Goal: Information Seeking & Learning: Check status

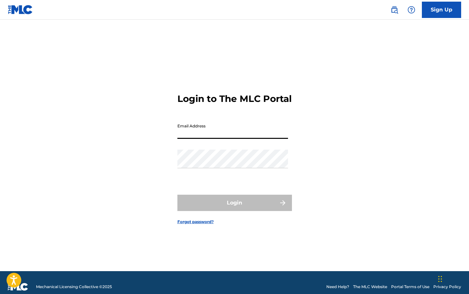
type input "[EMAIL_ADDRESS][DOMAIN_NAME]"
click at [234, 209] on button "Login" at bounding box center [234, 203] width 115 height 16
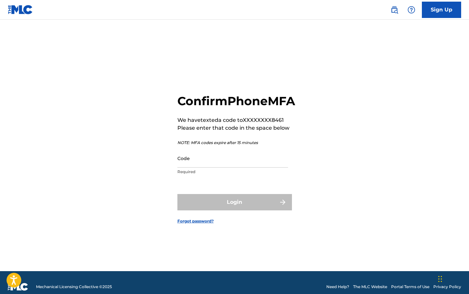
click at [235, 168] on input "Code" at bounding box center [232, 158] width 111 height 19
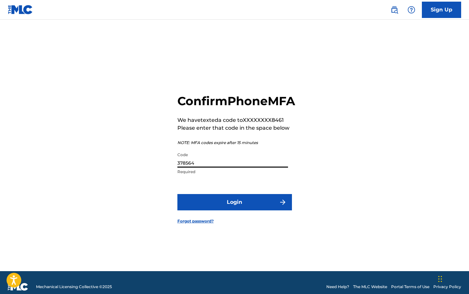
type input "378564"
click at [234, 210] on button "Login" at bounding box center [234, 202] width 115 height 16
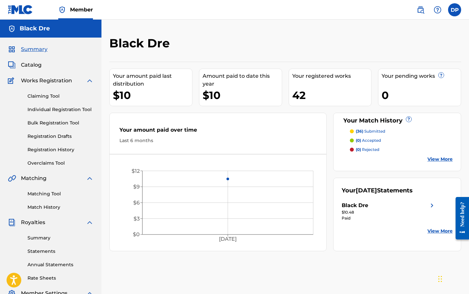
click at [431, 211] on div "$10.48" at bounding box center [389, 213] width 94 height 6
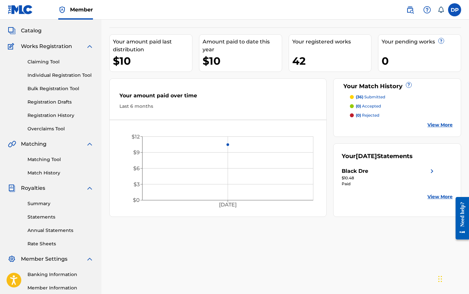
scroll to position [25, 0]
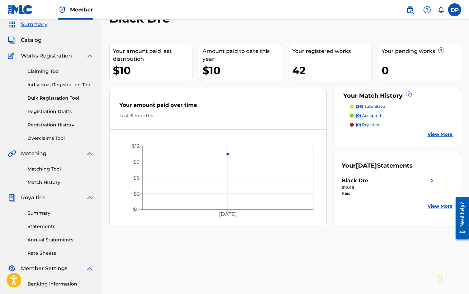
click at [406, 179] on div "Black Dre" at bounding box center [389, 181] width 94 height 8
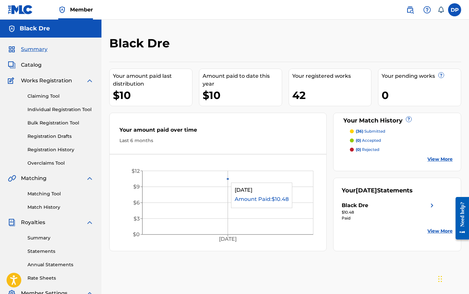
click at [227, 180] on circle at bounding box center [227, 179] width 3 height 3
click at [434, 160] on link "View More" at bounding box center [439, 159] width 25 height 7
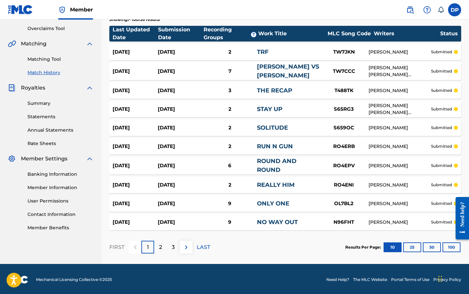
click at [172, 247] on p "3" at bounding box center [173, 248] width 3 height 8
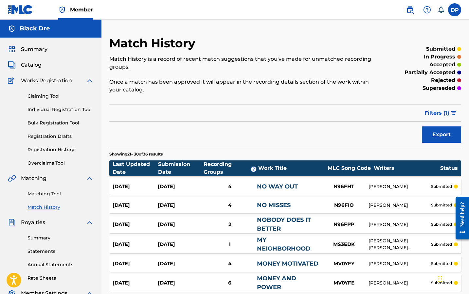
click at [451, 114] on img "submit" at bounding box center [454, 113] width 6 height 4
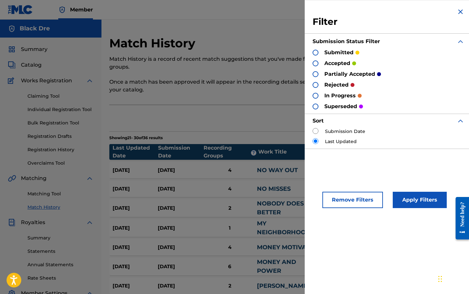
click at [314, 62] on div at bounding box center [315, 64] width 6 height 6
click at [319, 73] on div "partially accepted" at bounding box center [346, 74] width 68 height 8
click at [317, 73] on div at bounding box center [315, 74] width 6 height 6
click at [336, 95] on p "in progress" at bounding box center [339, 96] width 31 height 8
click at [313, 94] on div at bounding box center [315, 96] width 6 height 6
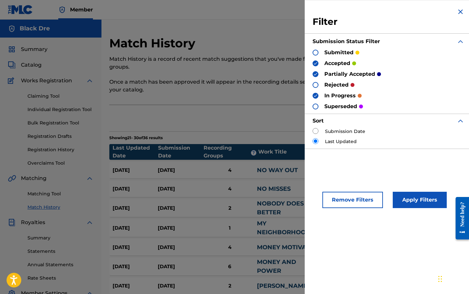
click at [417, 201] on button "Apply Filters" at bounding box center [420, 200] width 54 height 16
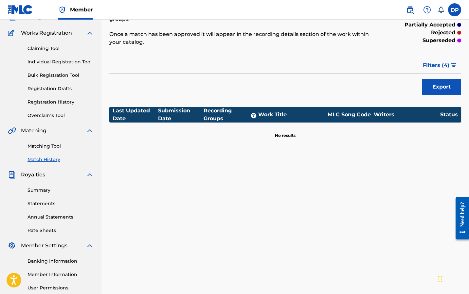
scroll to position [52, 0]
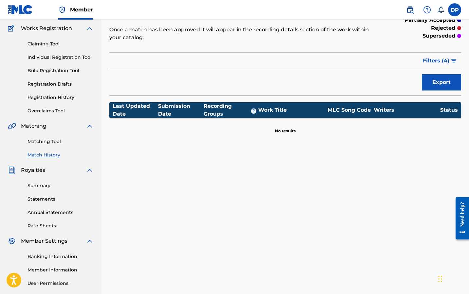
click at [35, 169] on span "Royalties" at bounding box center [33, 171] width 24 height 8
click at [44, 204] on div "Summary Statements Annual Statements Rate Sheets" at bounding box center [51, 201] width 86 height 55
click at [39, 188] on link "Summary" at bounding box center [60, 186] width 66 height 7
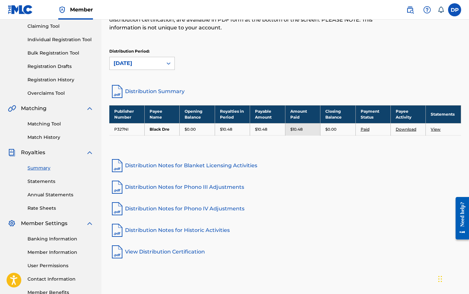
scroll to position [71, 0]
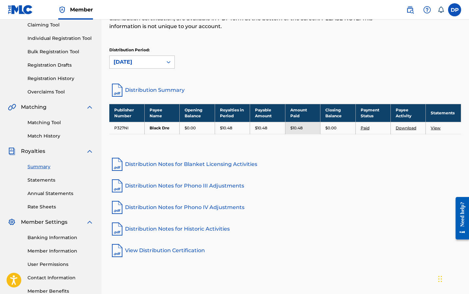
click at [438, 129] on link "View" at bounding box center [436, 128] width 10 height 5
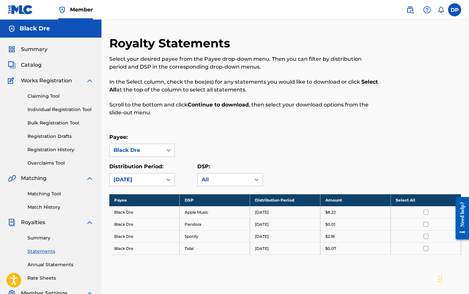
click at [35, 64] on span "Catalog" at bounding box center [31, 65] width 21 height 8
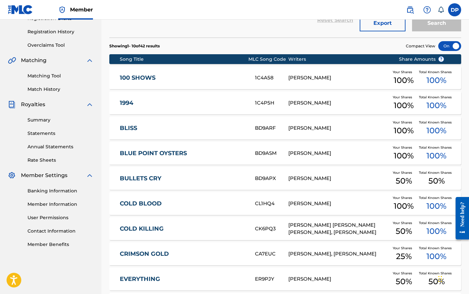
scroll to position [124, 0]
